Goal: Transaction & Acquisition: Purchase product/service

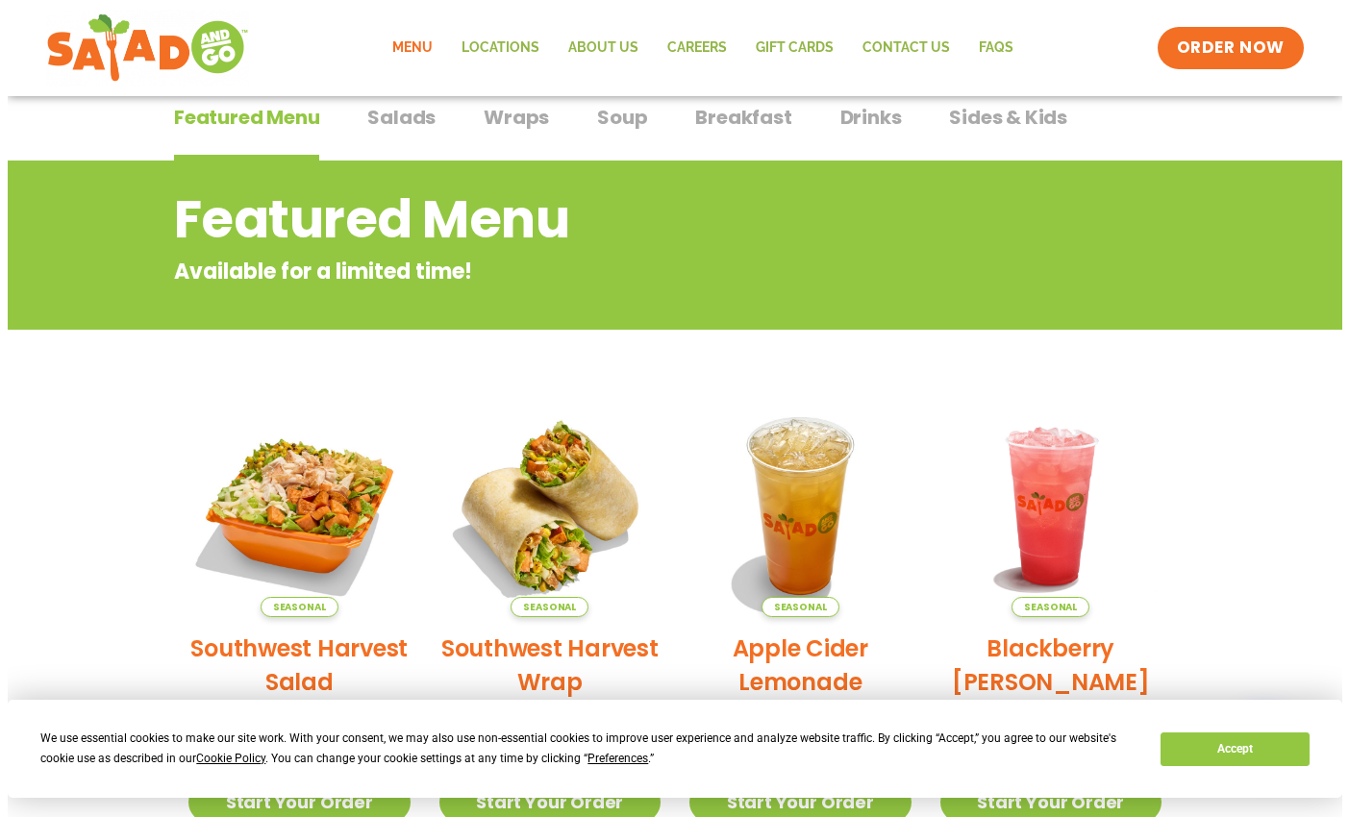
scroll to position [204, 0]
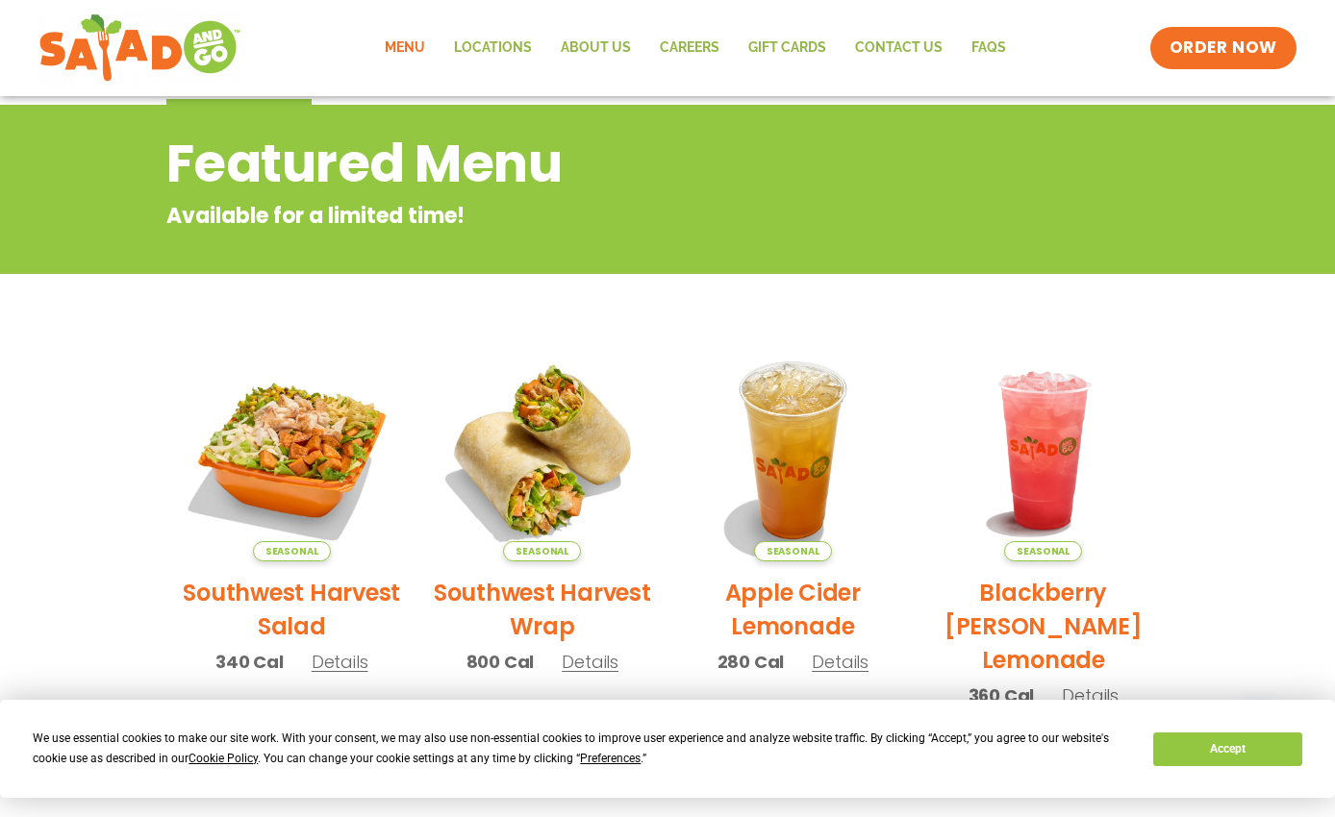
click at [597, 661] on span "Details" at bounding box center [590, 662] width 57 height 24
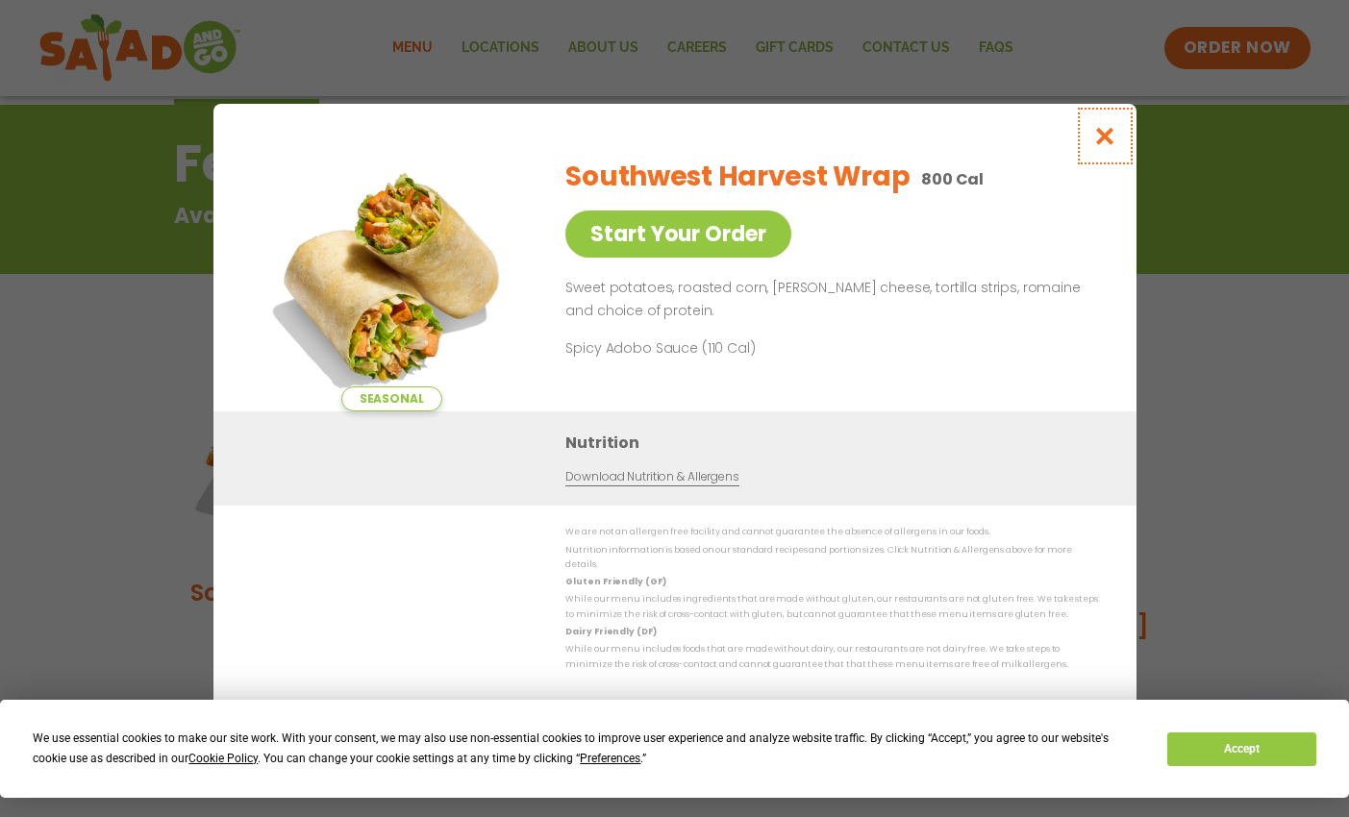
click at [1106, 126] on icon "Close modal" at bounding box center [1104, 136] width 24 height 20
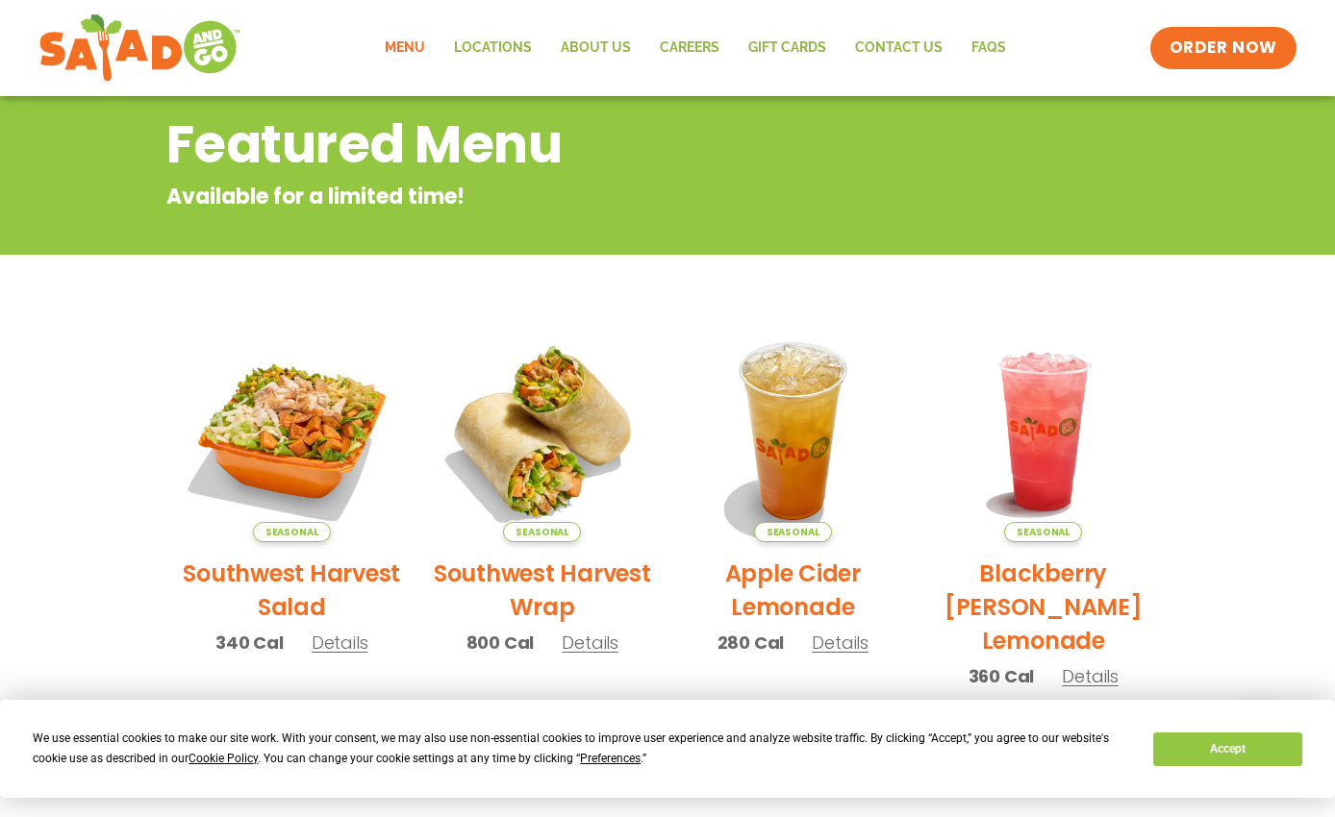
scroll to position [309, 0]
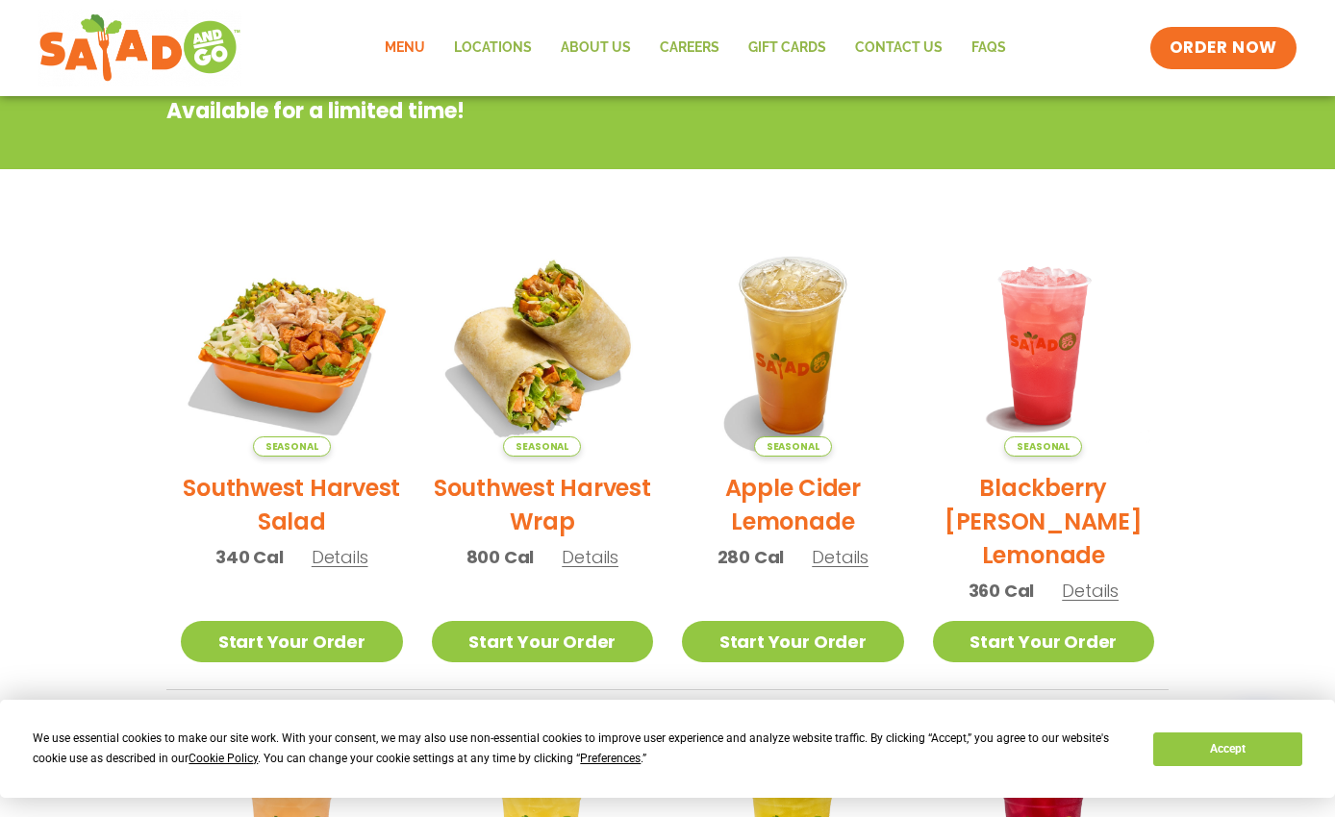
click at [324, 562] on span "Details" at bounding box center [340, 557] width 57 height 24
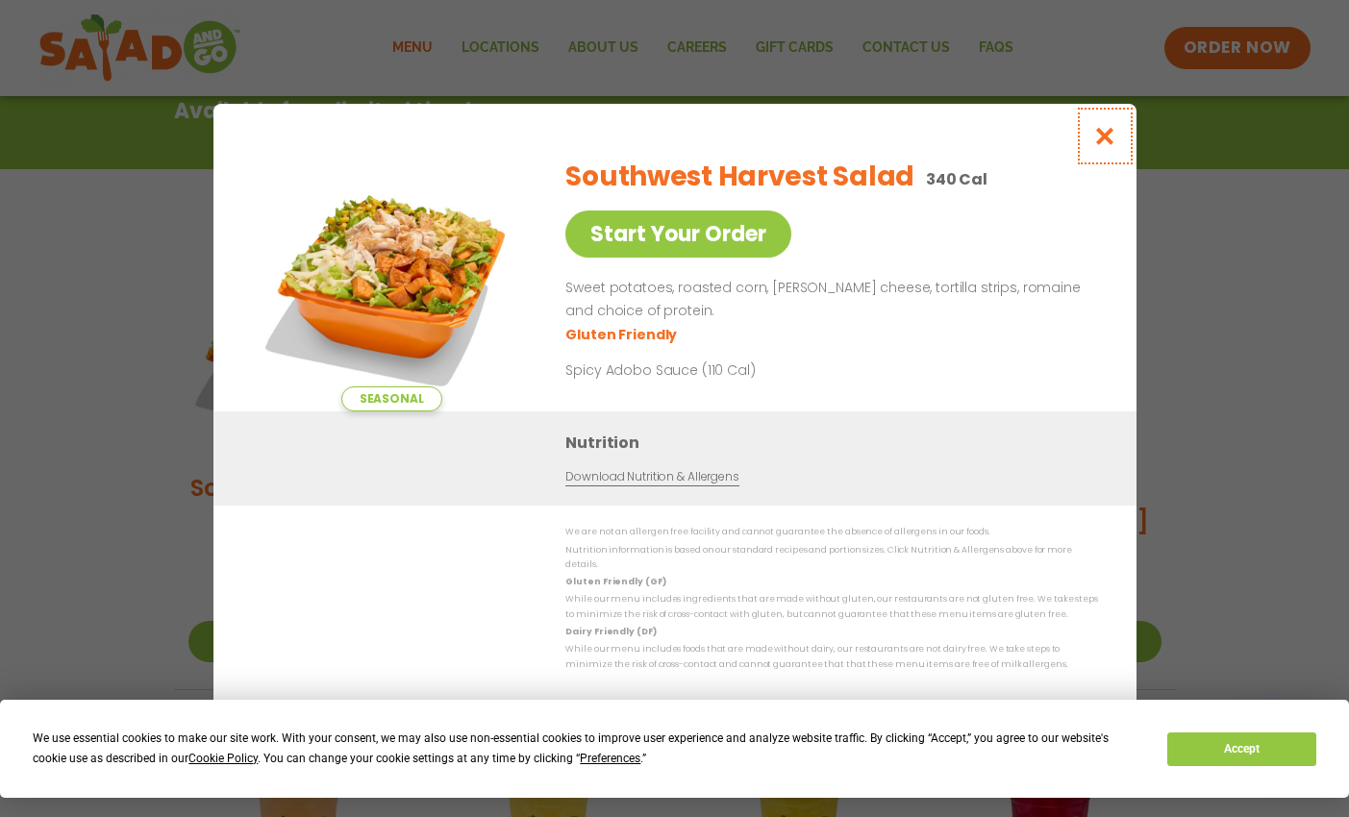
click at [1099, 126] on icon "Close modal" at bounding box center [1104, 136] width 24 height 20
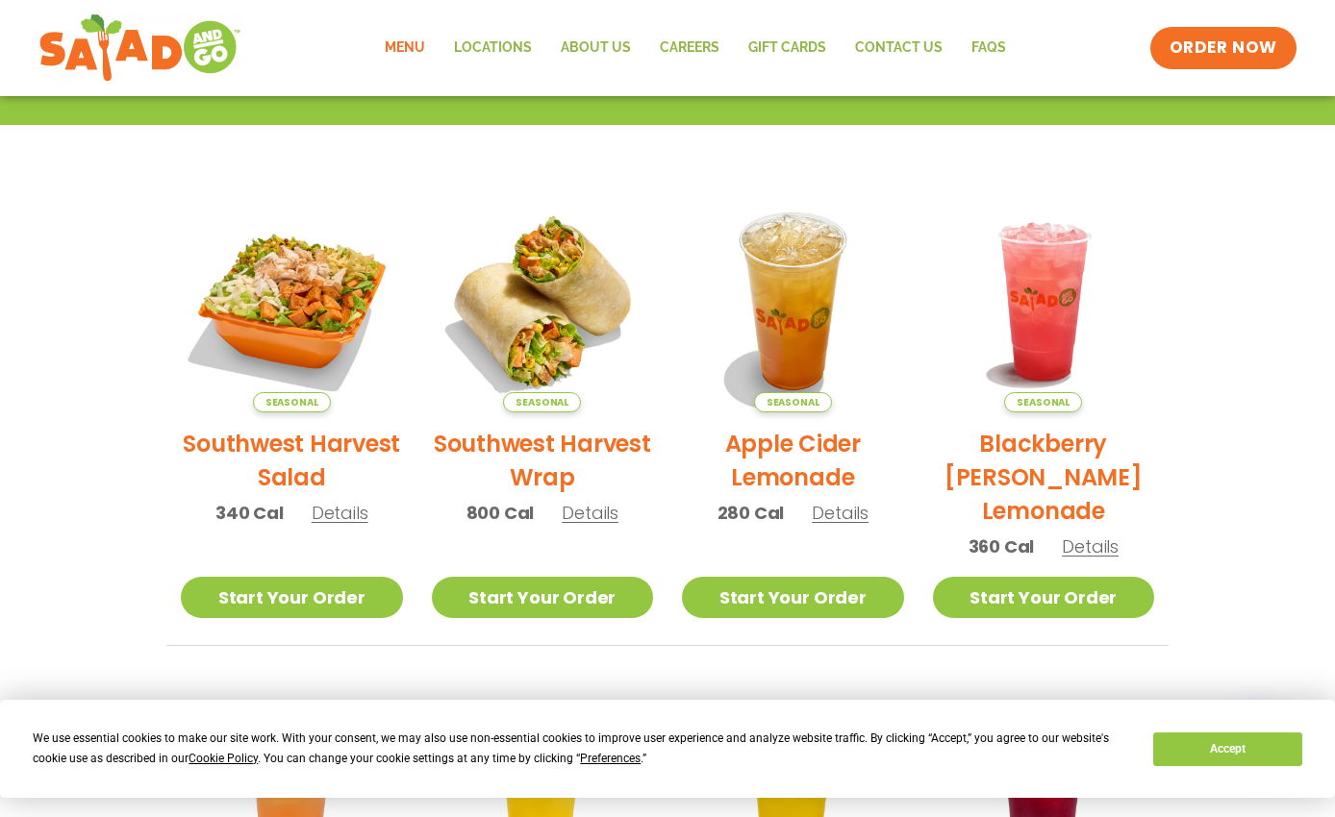
scroll to position [0, 0]
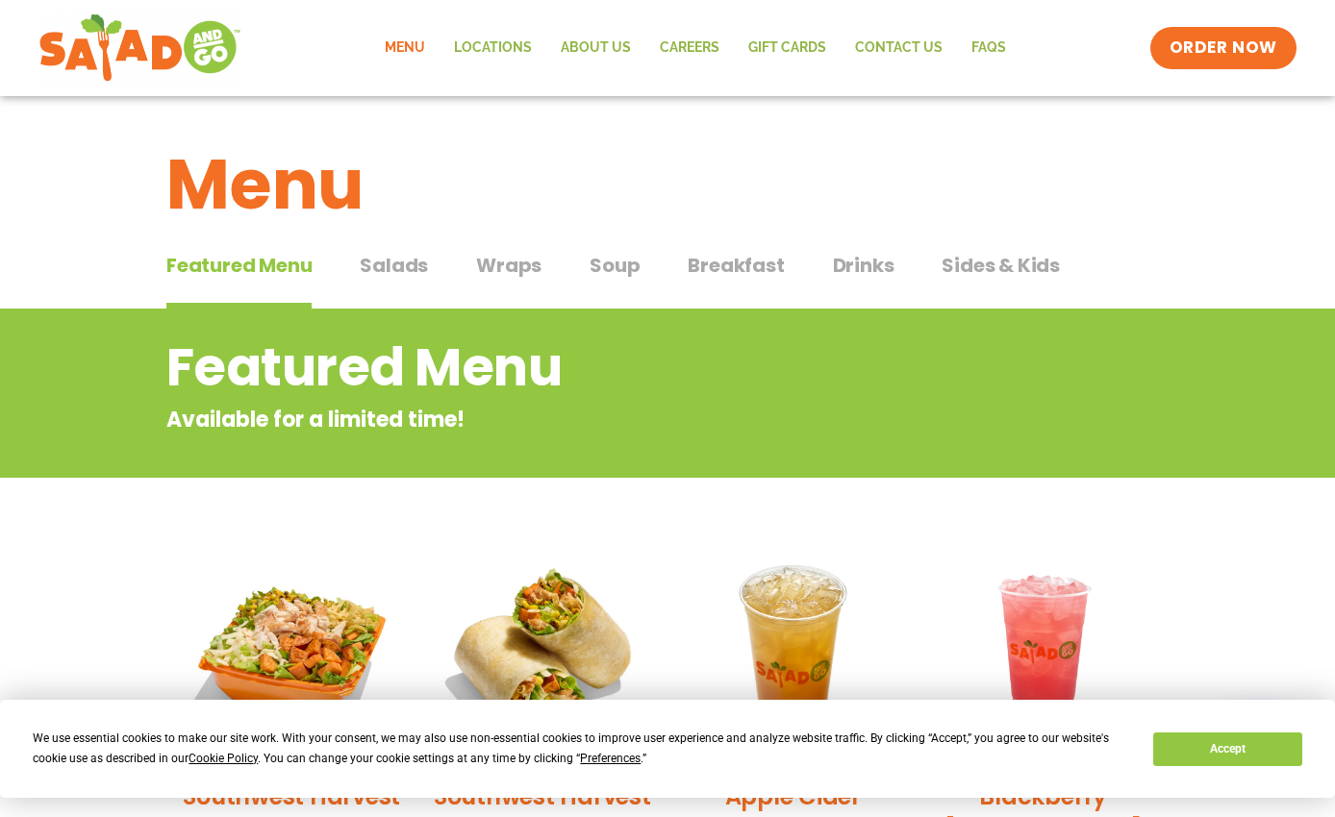
click at [388, 261] on span "Salads" at bounding box center [394, 265] width 68 height 29
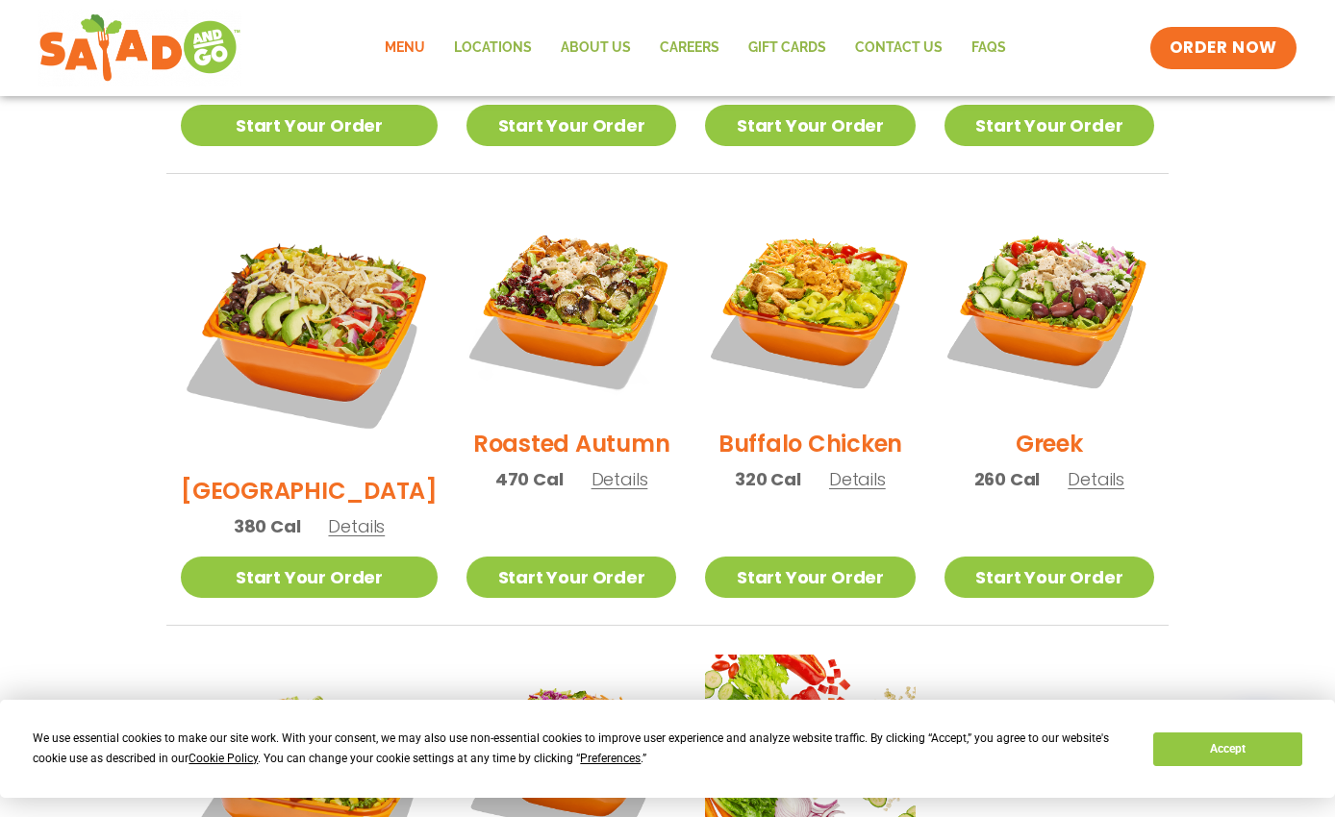
scroll to position [836, 0]
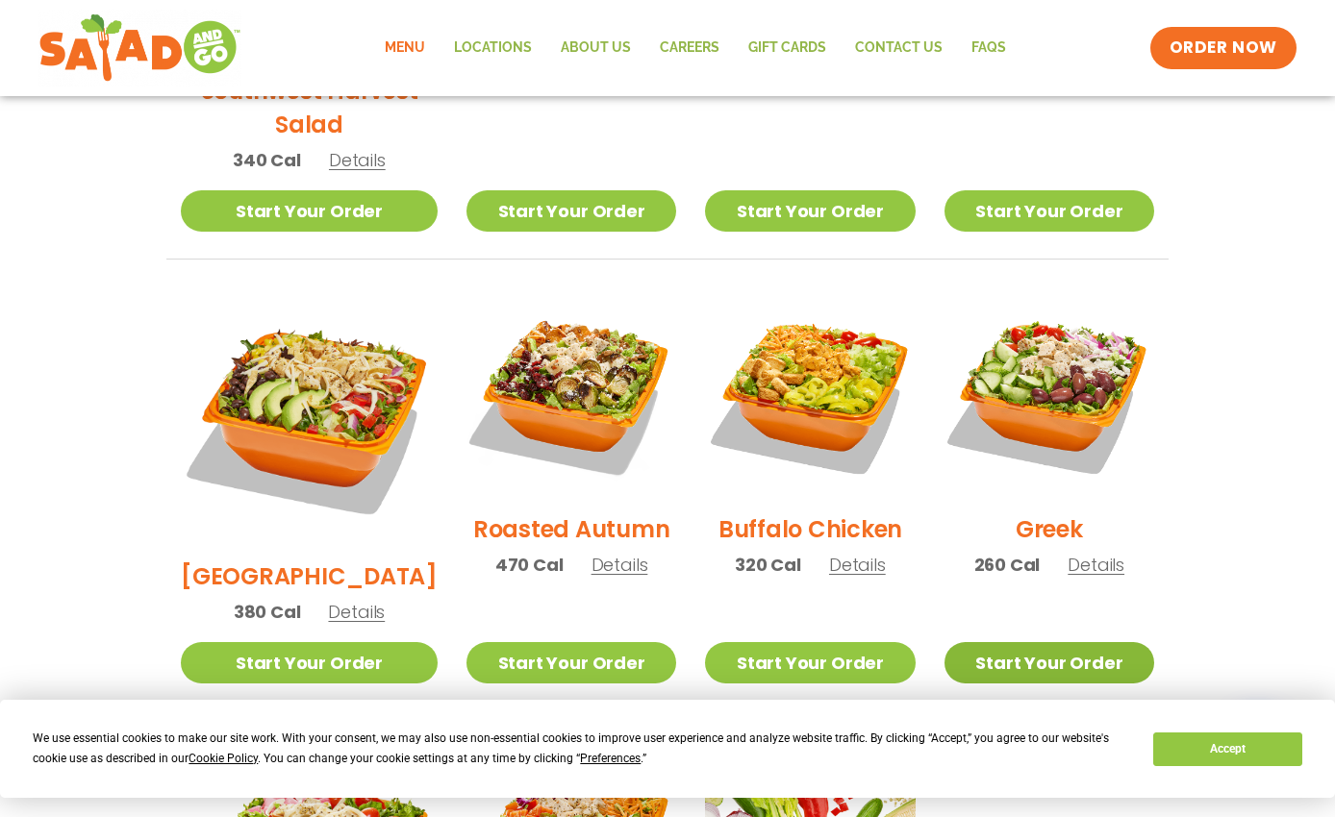
click at [1047, 642] on link "Start Your Order" at bounding box center [1049, 662] width 210 height 41
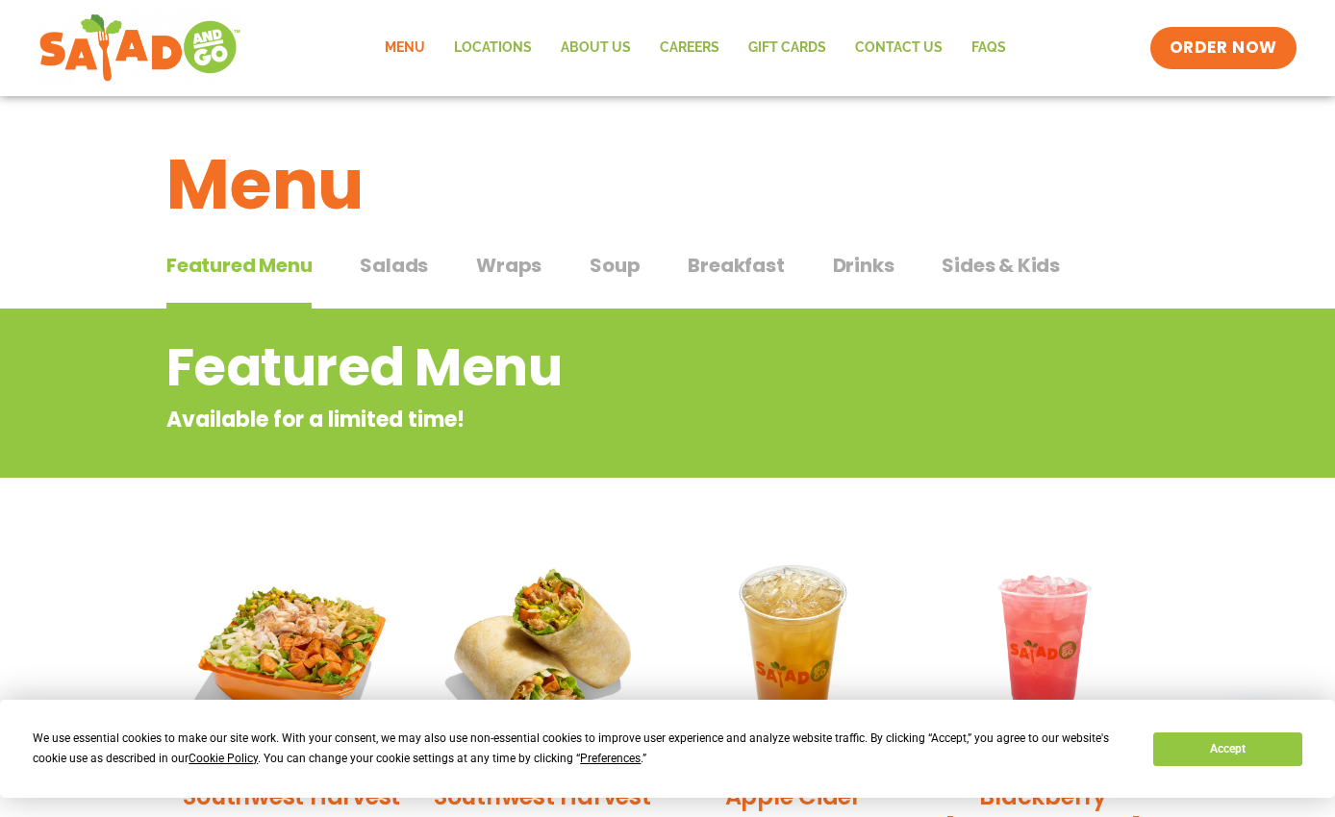
click at [618, 260] on span "Soup" at bounding box center [614, 265] width 50 height 29
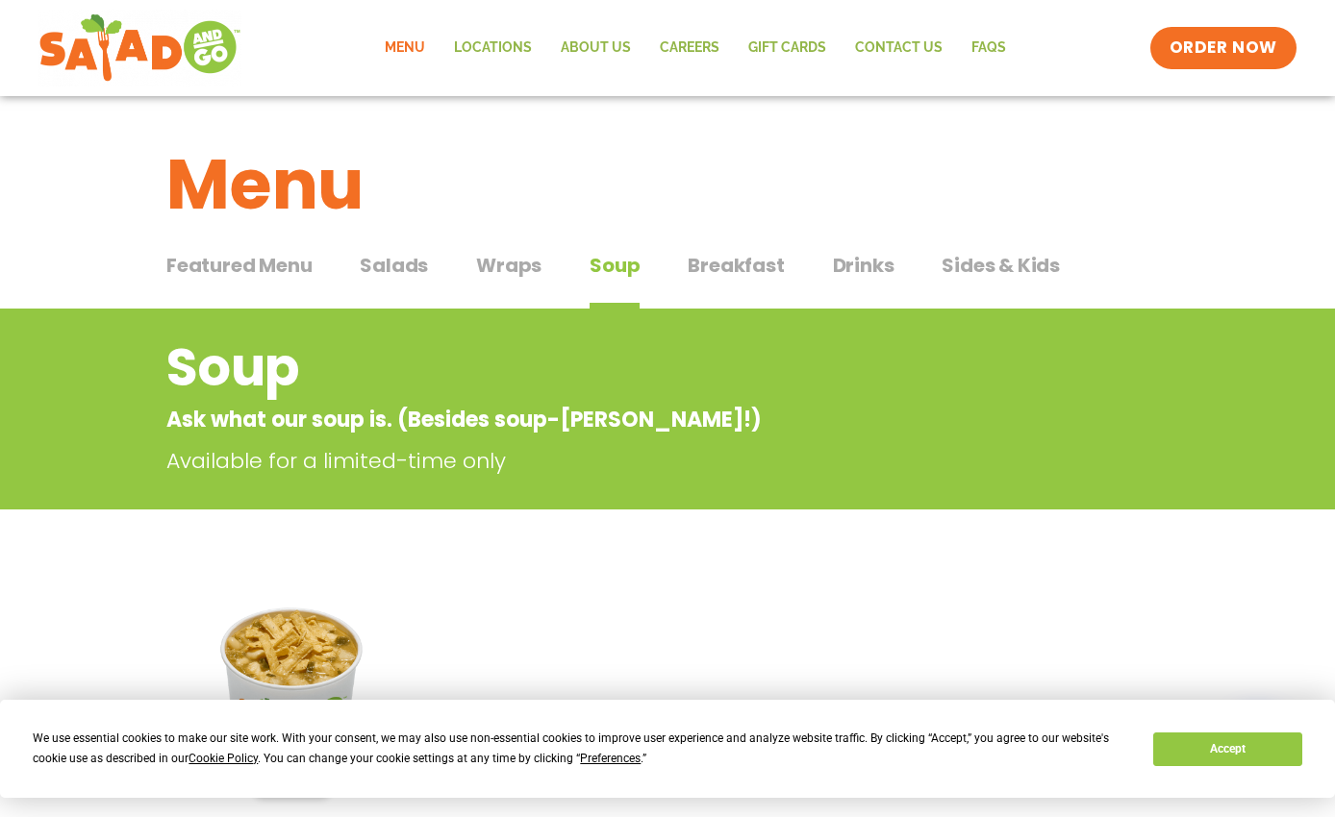
click at [721, 257] on span "Breakfast" at bounding box center [736, 265] width 96 height 29
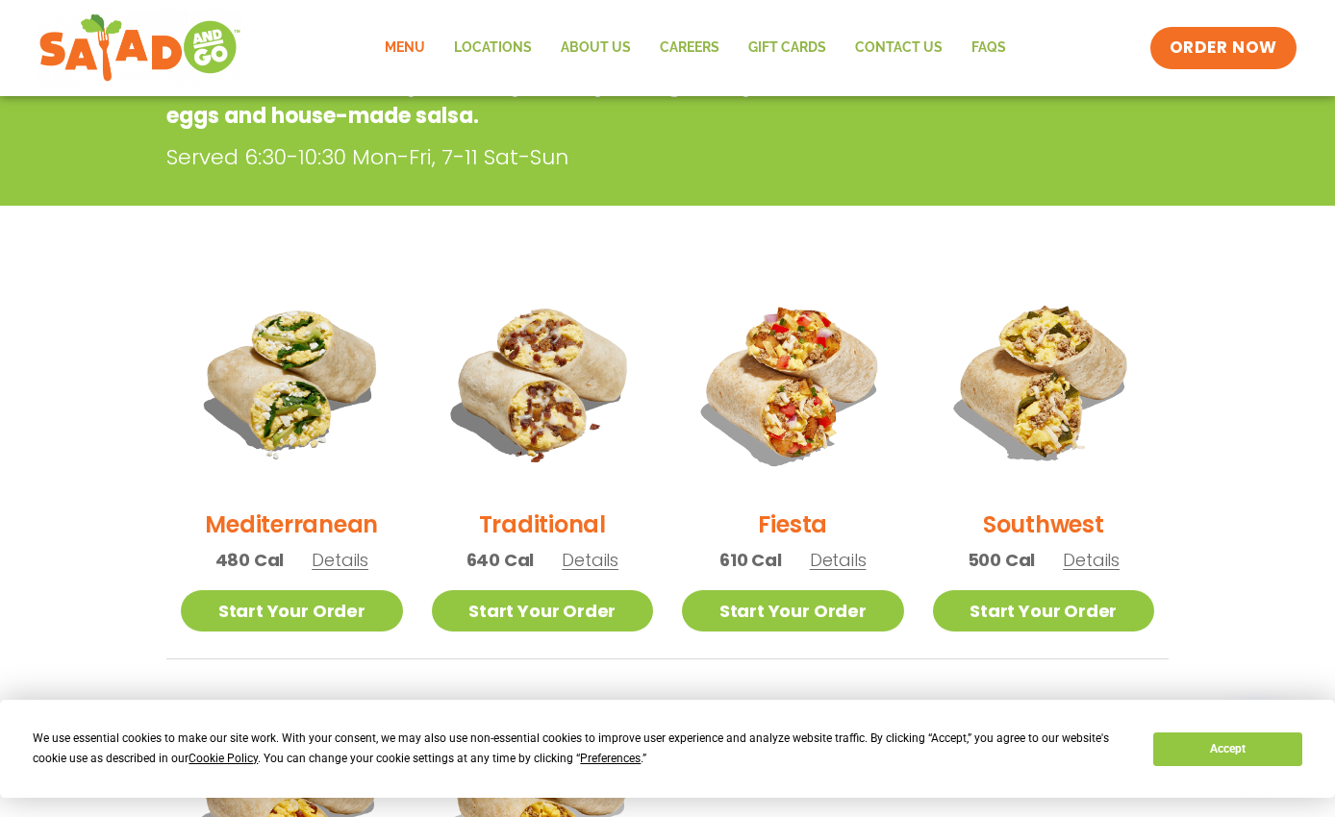
scroll to position [338, 0]
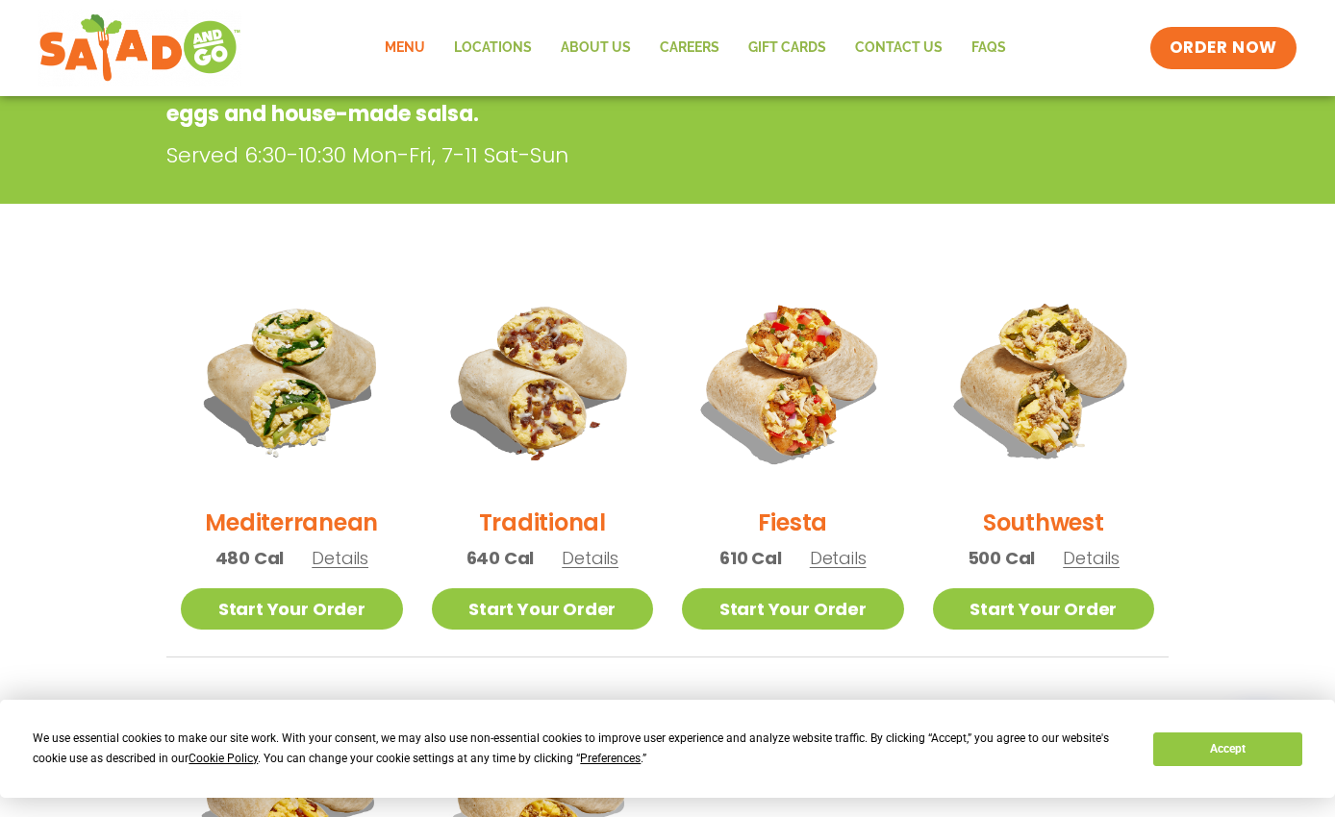
click at [1103, 564] on span "Details" at bounding box center [1091, 558] width 57 height 24
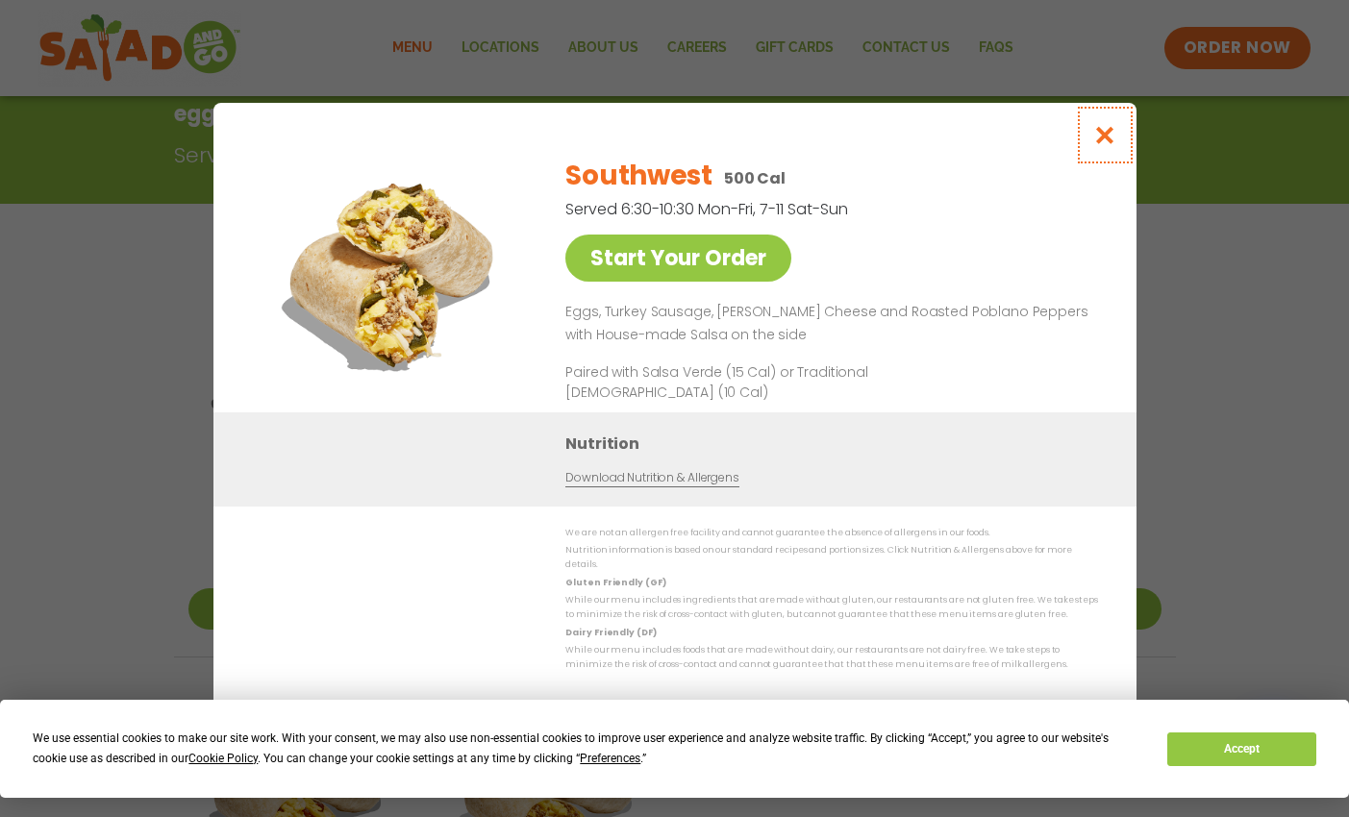
click at [1105, 125] on icon "Close modal" at bounding box center [1104, 135] width 24 height 20
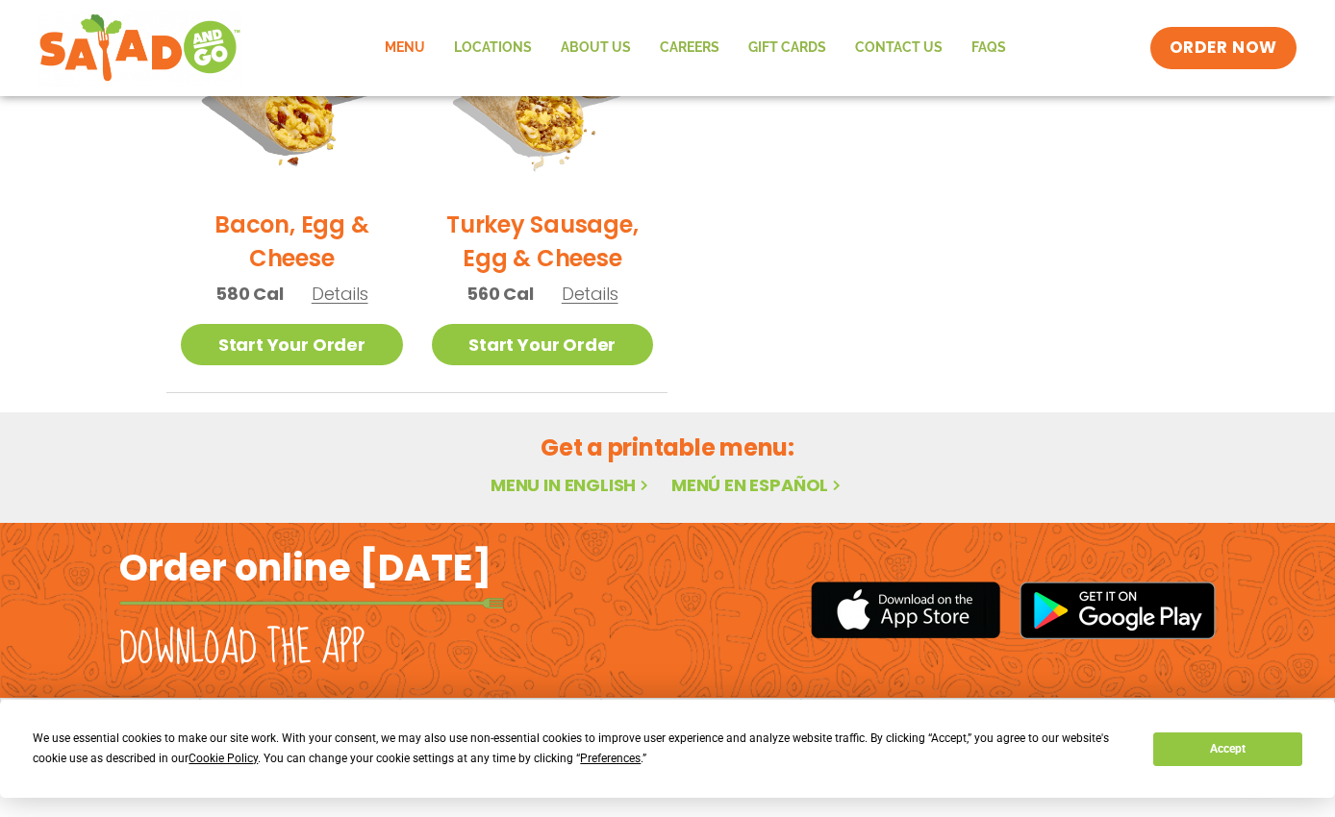
scroll to position [0, 0]
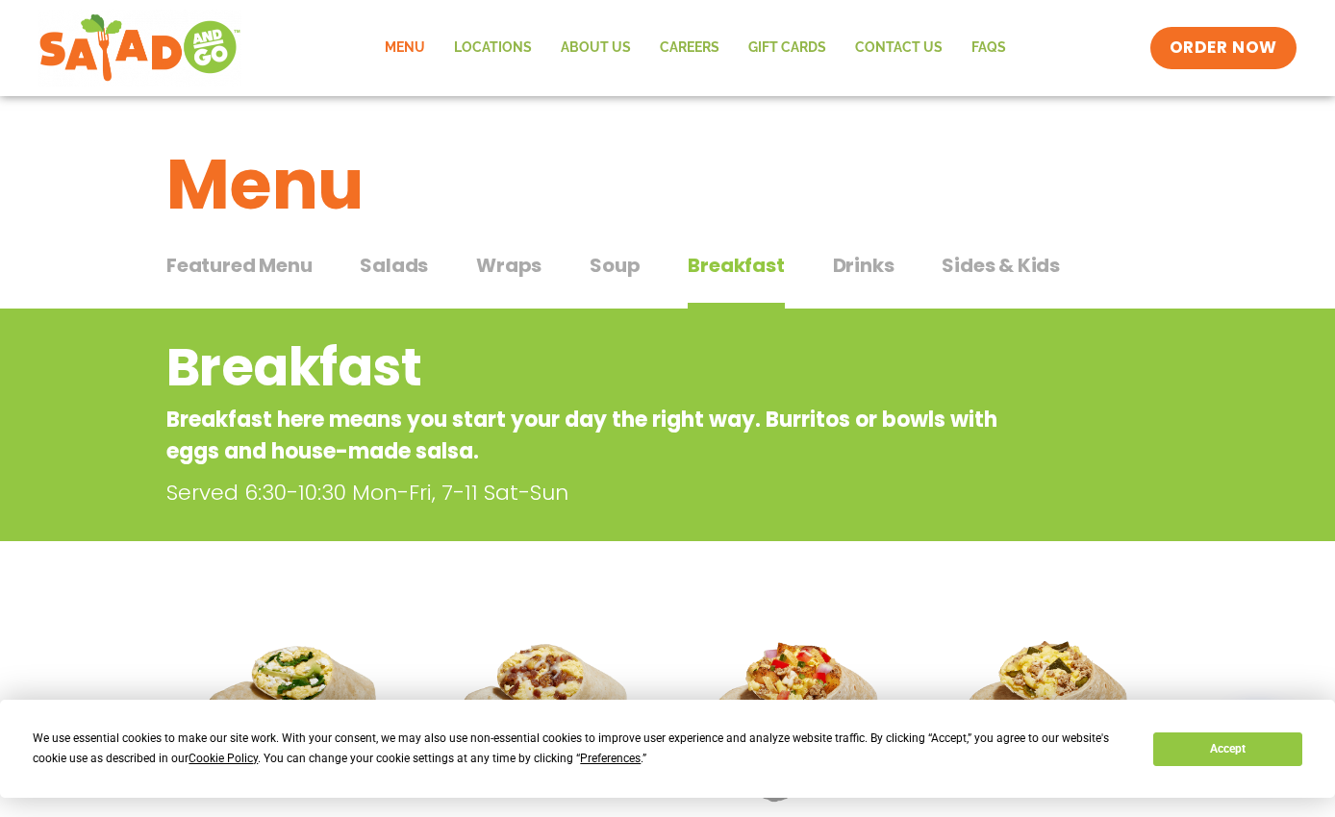
click at [494, 267] on span "Wraps" at bounding box center [508, 265] width 65 height 29
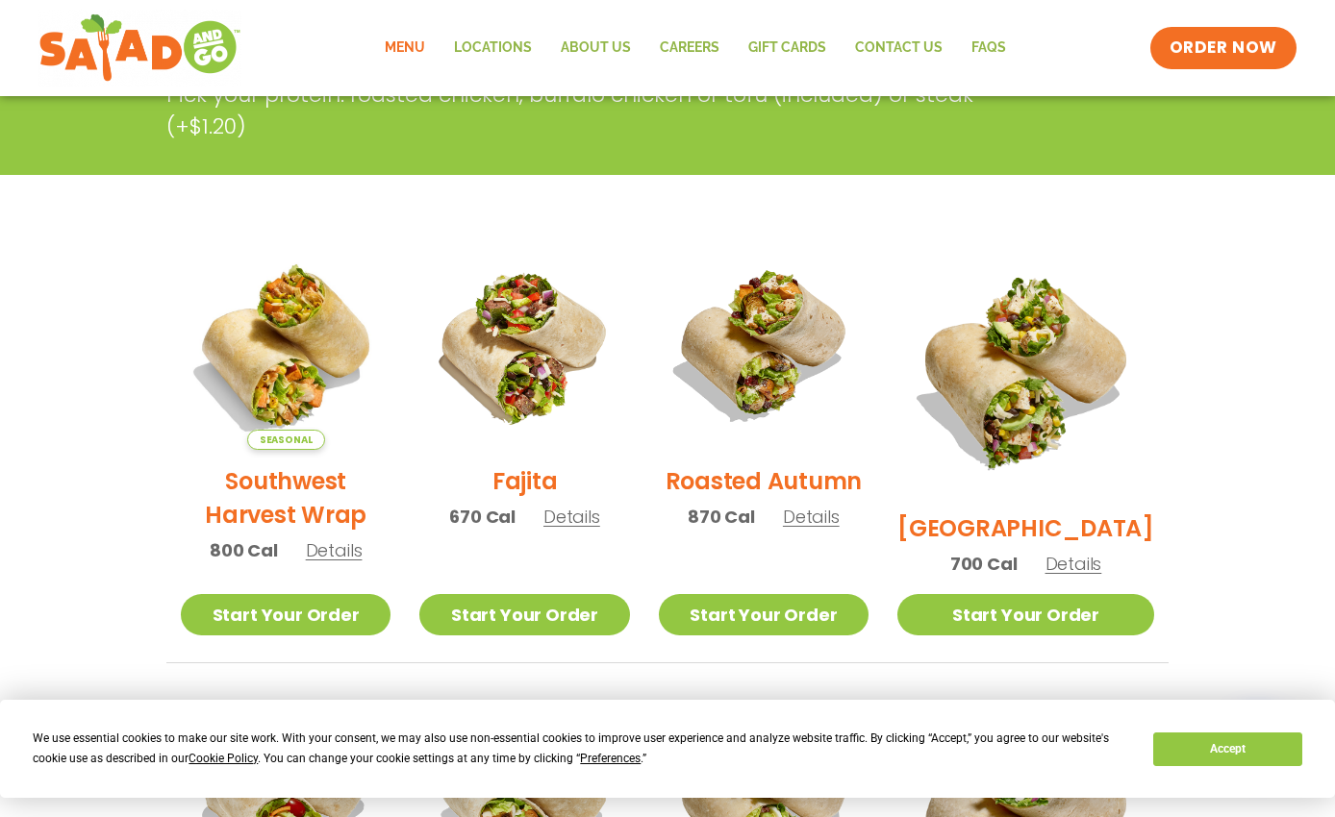
scroll to position [388, 0]
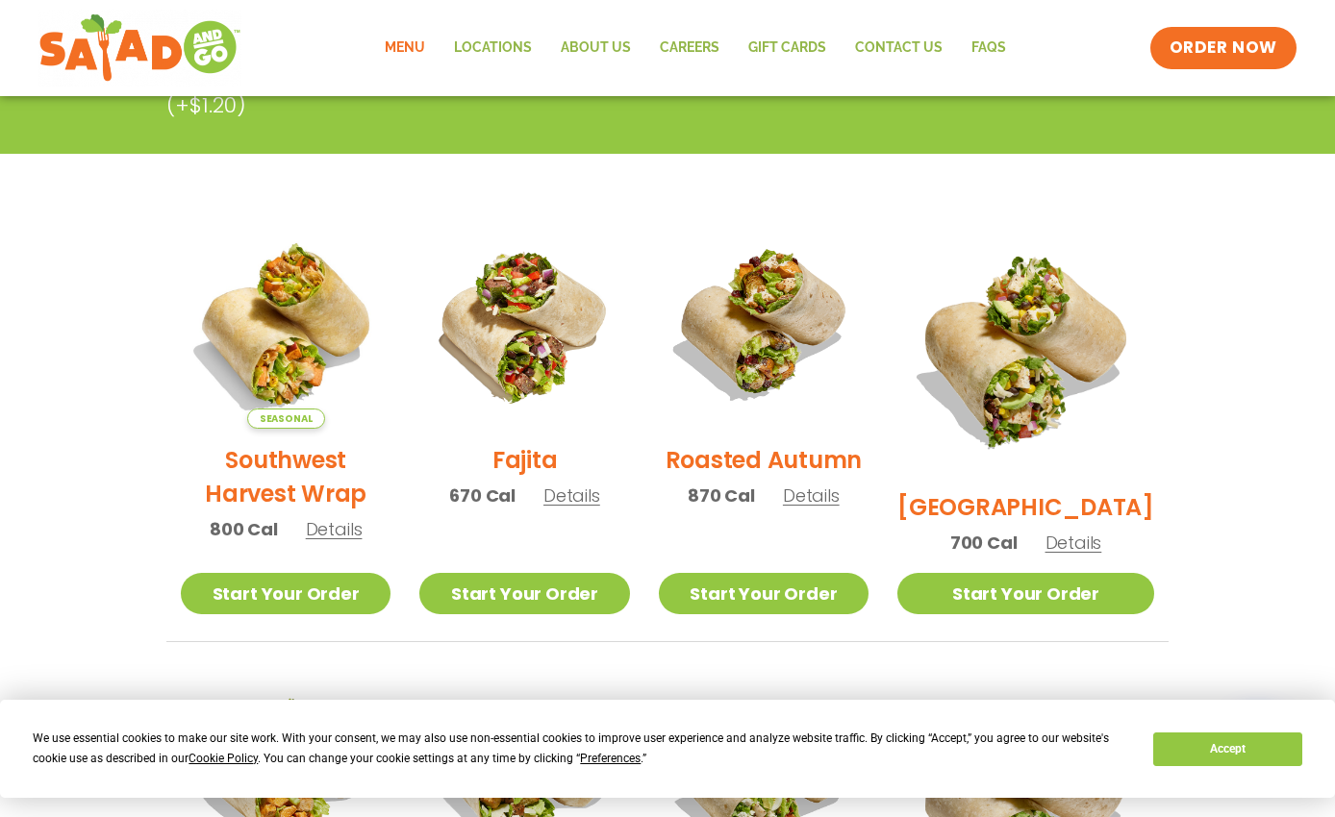
click at [597, 508] on span "Details" at bounding box center [571, 496] width 57 height 24
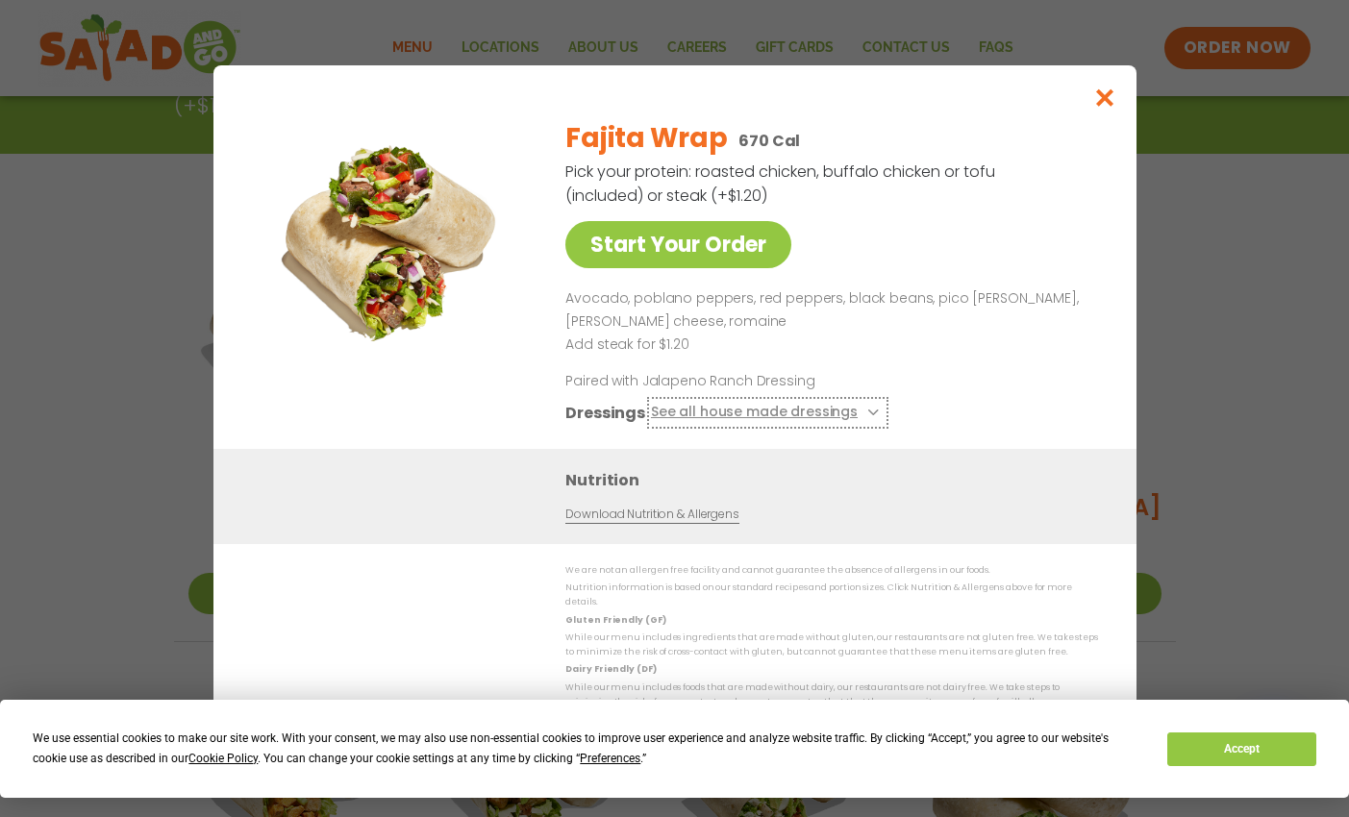
click at [870, 409] on icon at bounding box center [871, 413] width 8 height 8
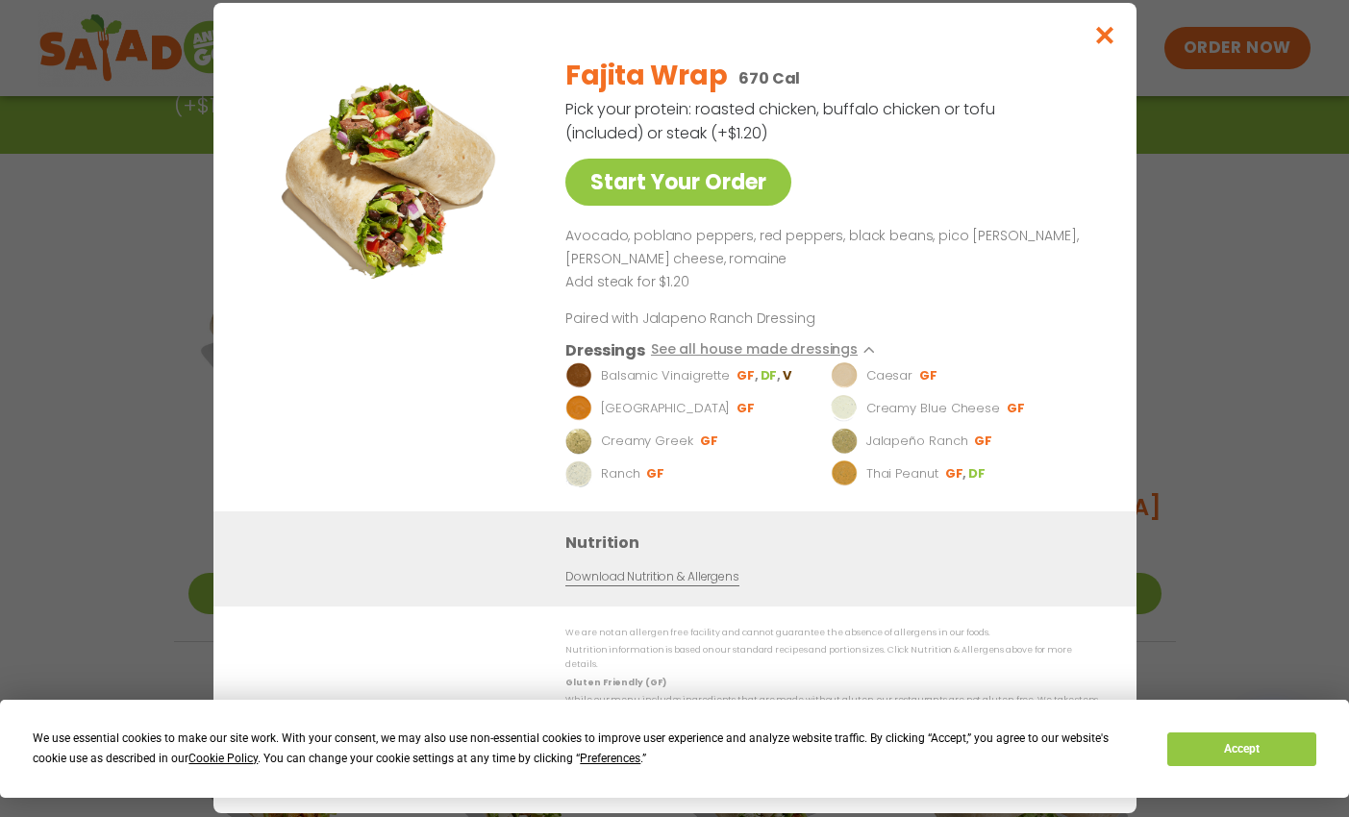
click at [1107, 18] on div "Start Your Order Fajita Wrap 670 Cal Pick your protein: roasted chicken, buffal…" at bounding box center [674, 408] width 923 height 811
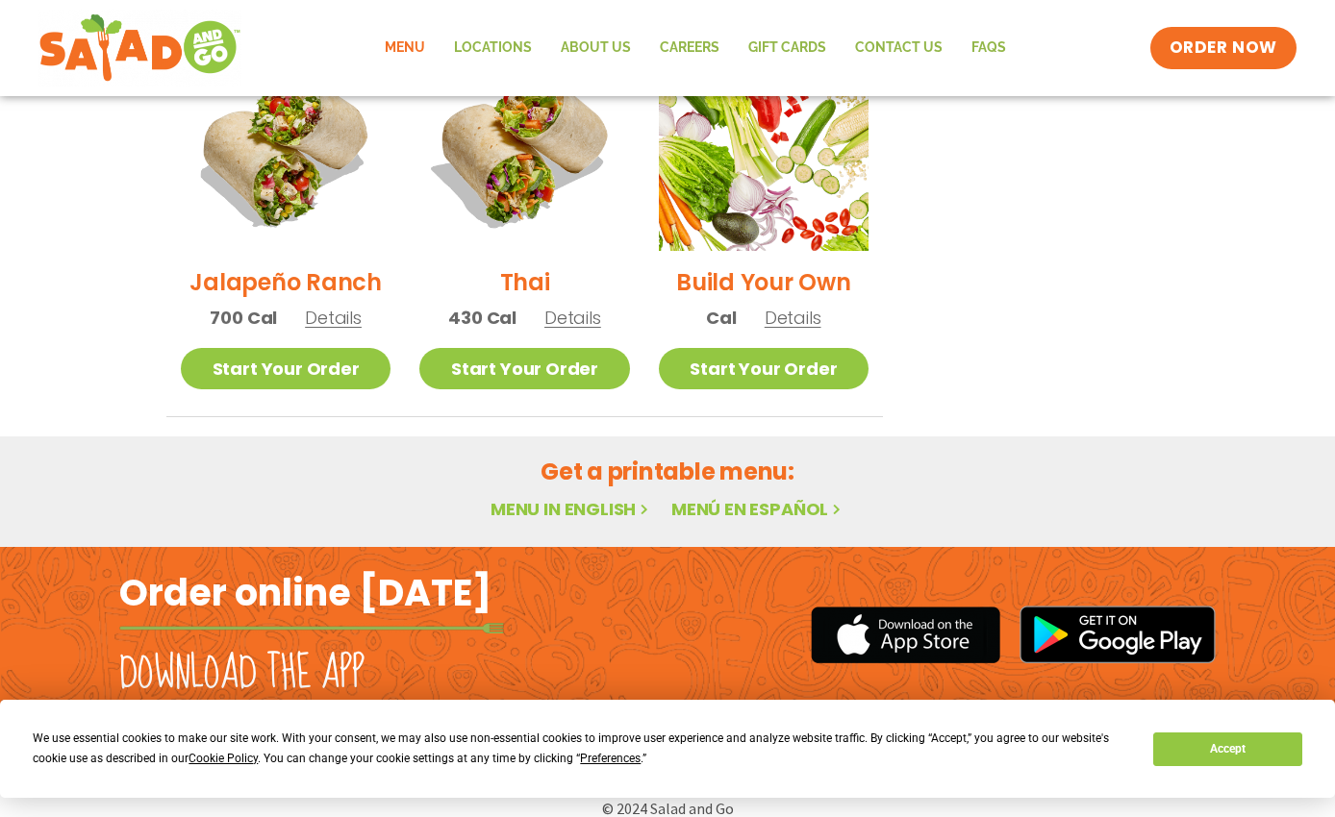
scroll to position [0, 0]
